Goal: Task Accomplishment & Management: Manage account settings

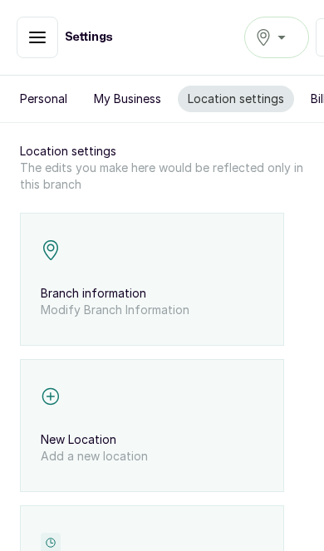
scroll to position [3, 0]
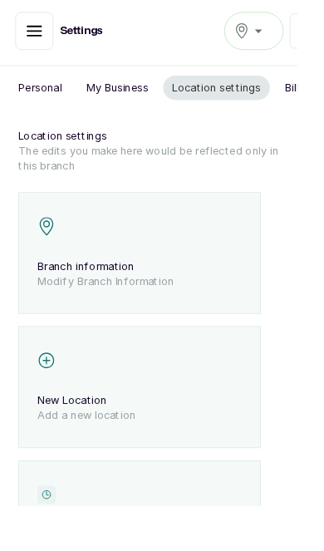
click at [40, 34] on icon "button" at bounding box center [37, 34] width 15 height 10
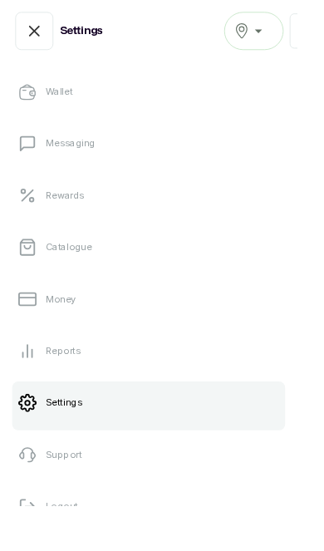
scroll to position [315, 0]
click at [175, 550] on button "Logout" at bounding box center [162, 553] width 298 height 47
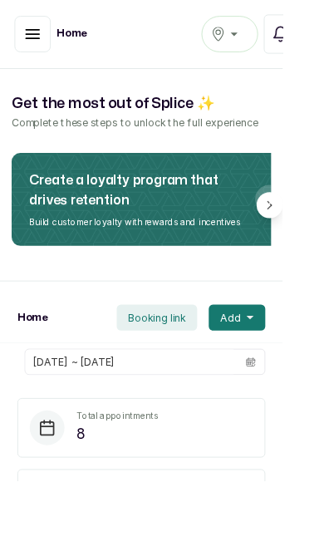
click at [28, 37] on icon "button" at bounding box center [37, 39] width 20 height 20
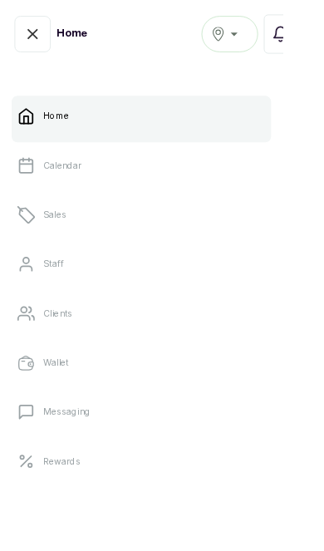
click at [122, 302] on link "Staff" at bounding box center [162, 302] width 298 height 47
